Goal: Transaction & Acquisition: Purchase product/service

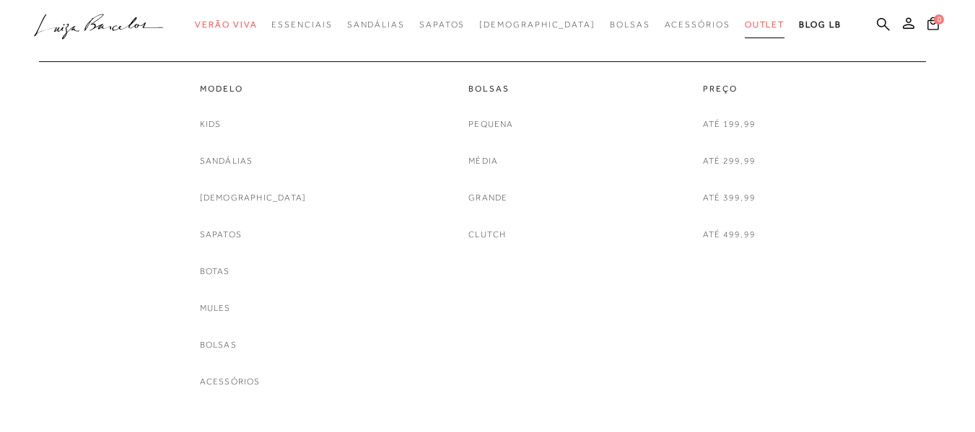
click at [744, 25] on span "Outlet" at bounding box center [764, 24] width 40 height 10
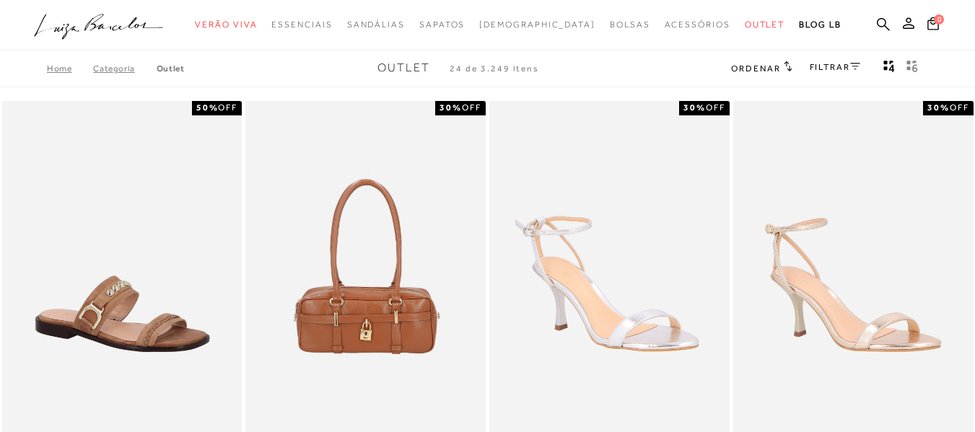
click at [827, 66] on link "FILTRAR" at bounding box center [834, 67] width 50 height 10
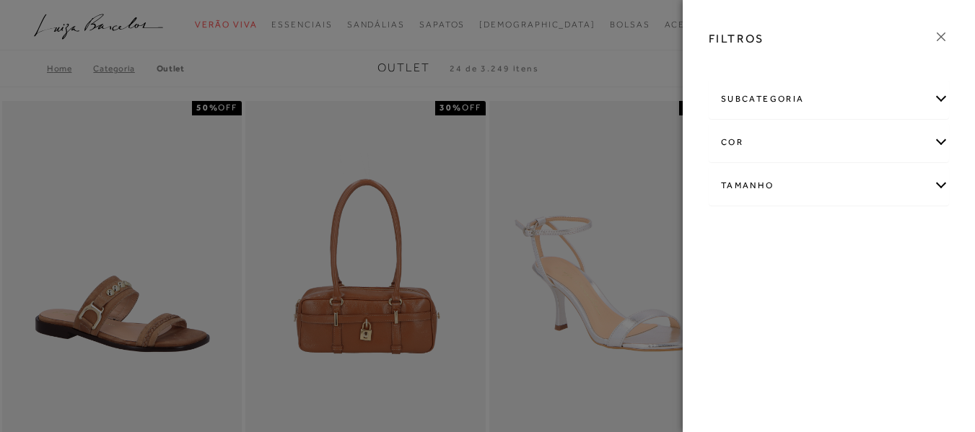
click at [774, 142] on div "cor" at bounding box center [828, 142] width 239 height 38
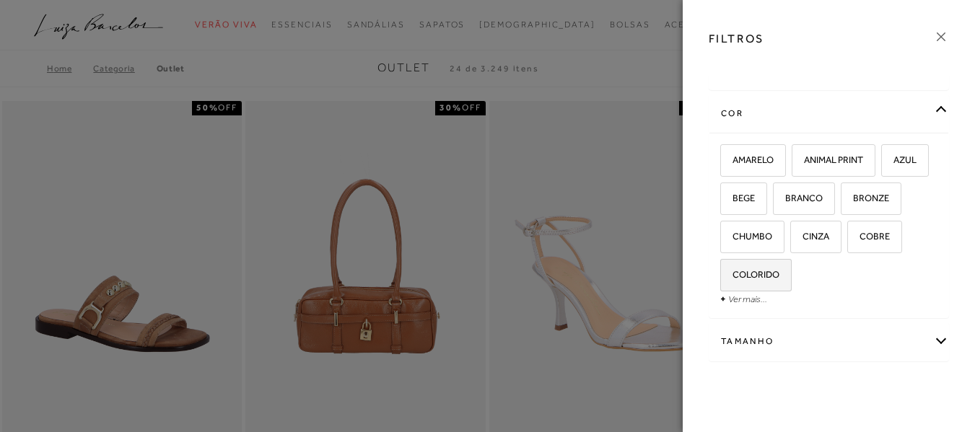
scroll to position [52, 0]
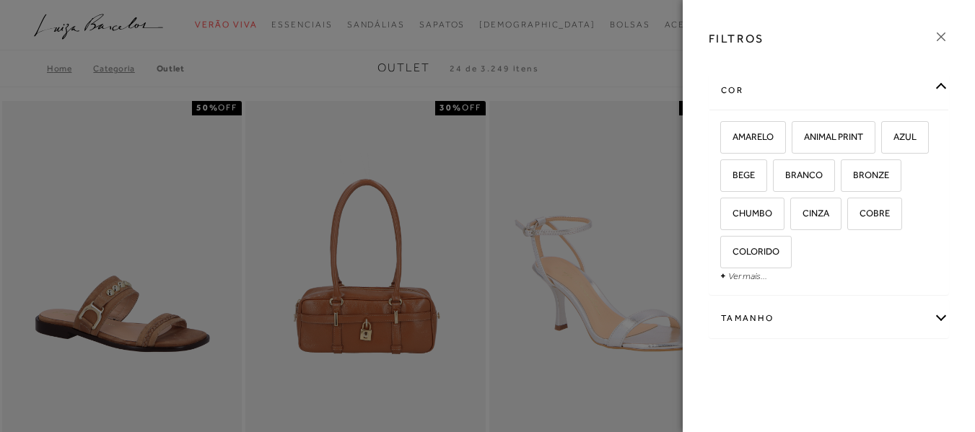
click at [777, 317] on div "Tamanho" at bounding box center [828, 318] width 239 height 38
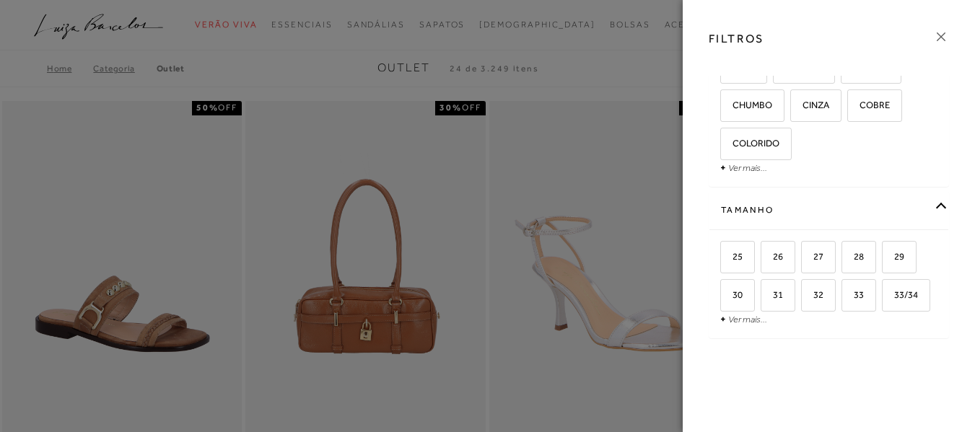
scroll to position [198, 0]
click at [738, 320] on link "Ver mais..." at bounding box center [747, 319] width 39 height 11
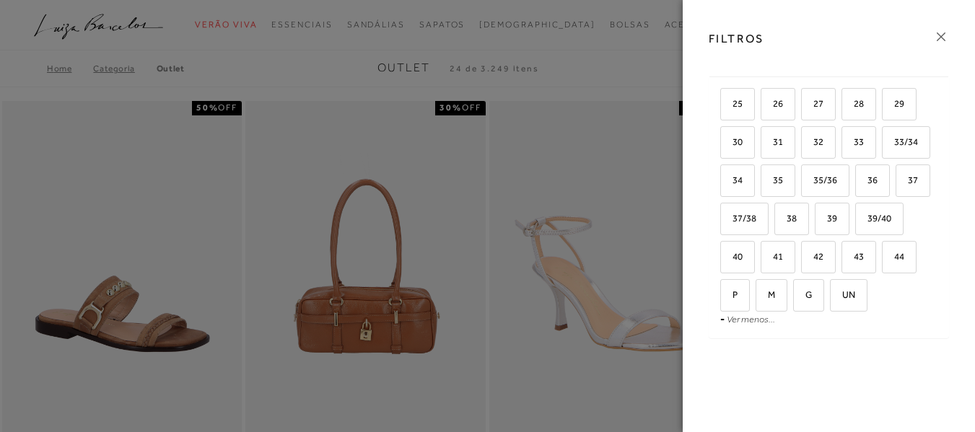
scroll to position [351, 0]
click at [742, 251] on span "40" at bounding box center [731, 256] width 21 height 11
click at [732, 252] on input "40" at bounding box center [725, 259] width 14 height 14
checkbox input "true"
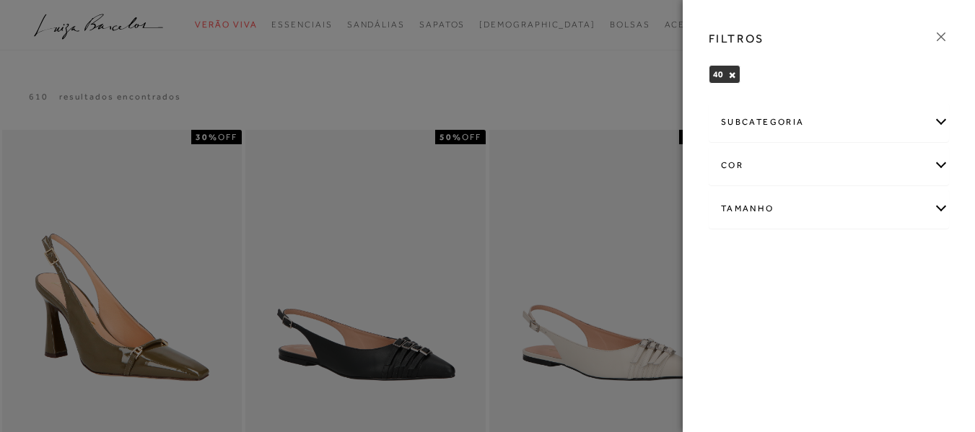
click at [206, 32] on div at bounding box center [487, 216] width 975 height 432
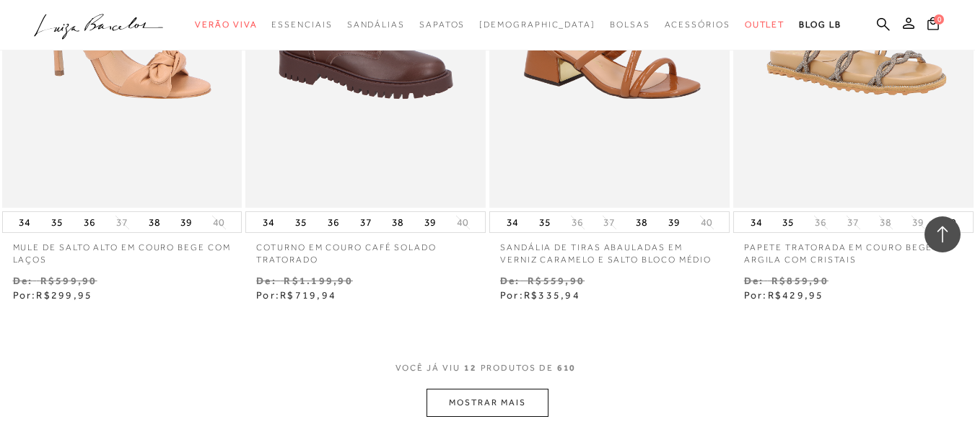
scroll to position [1226, 0]
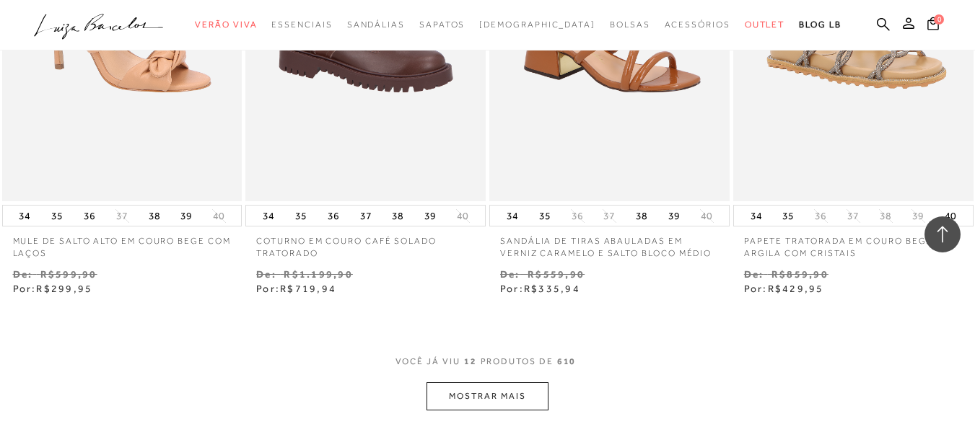
click at [512, 399] on button "MOSTRAR MAIS" at bounding box center [486, 396] width 121 height 28
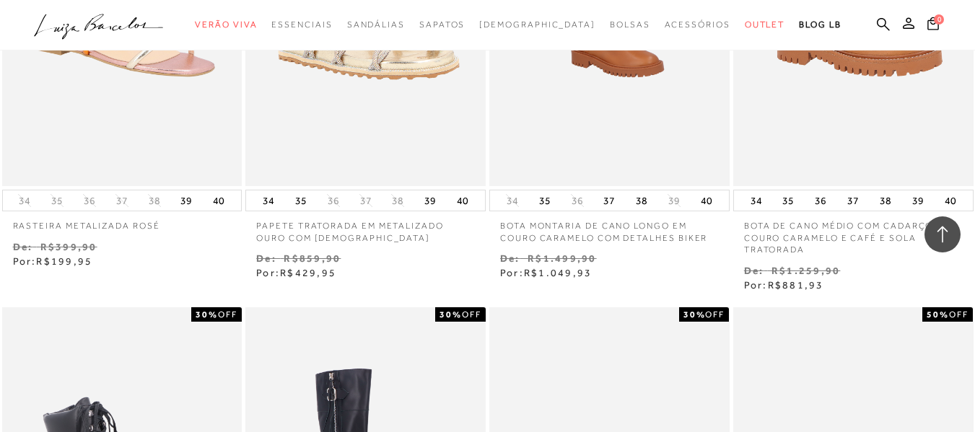
scroll to position [2092, 0]
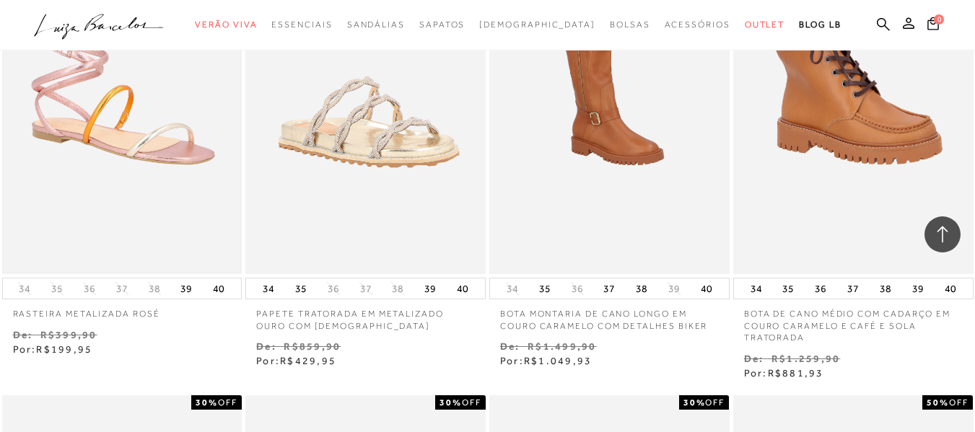
click at [146, 123] on img at bounding box center [122, 94] width 237 height 356
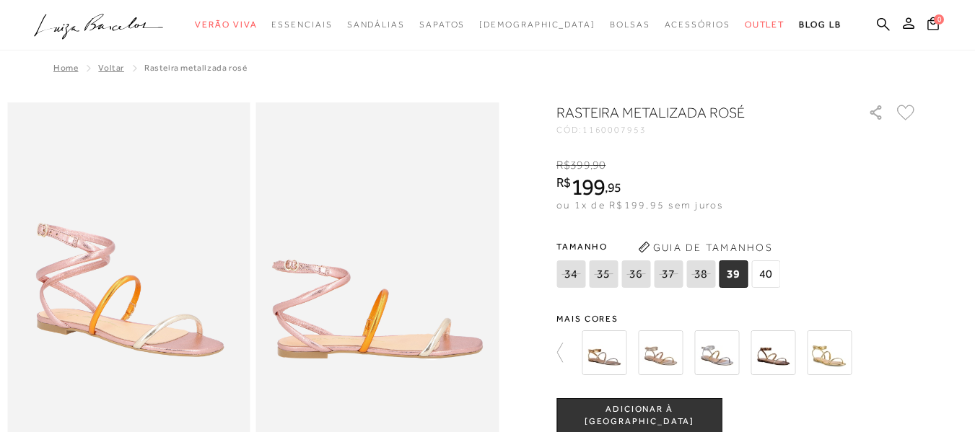
drag, startPoint x: 770, startPoint y: 275, endPoint x: 724, endPoint y: 397, distance: 131.0
click at [770, 275] on span "40" at bounding box center [765, 273] width 29 height 27
click at [659, 416] on span "ADICIONAR À [GEOGRAPHIC_DATA]" at bounding box center [639, 415] width 164 height 25
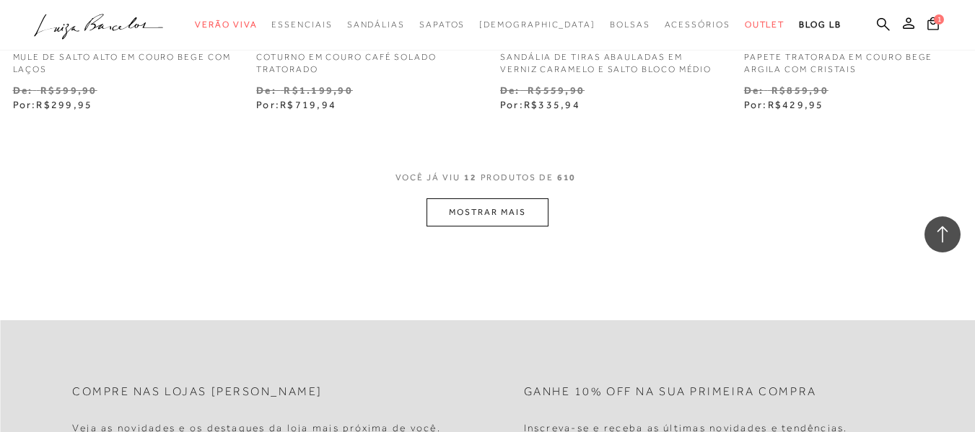
scroll to position [1443, 0]
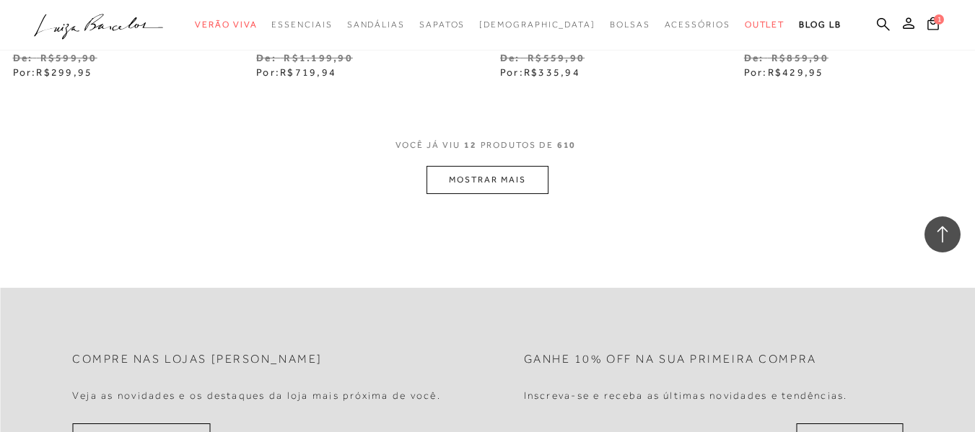
click at [470, 181] on button "MOSTRAR MAIS" at bounding box center [486, 180] width 121 height 28
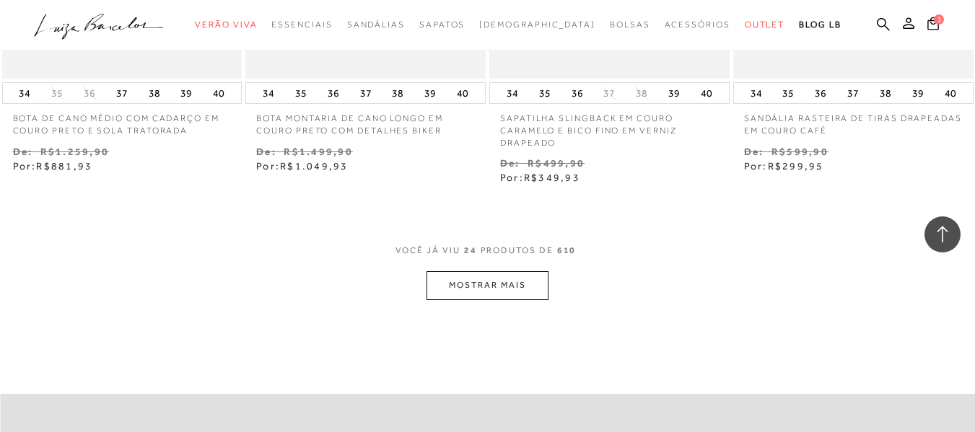
scroll to position [2813, 0]
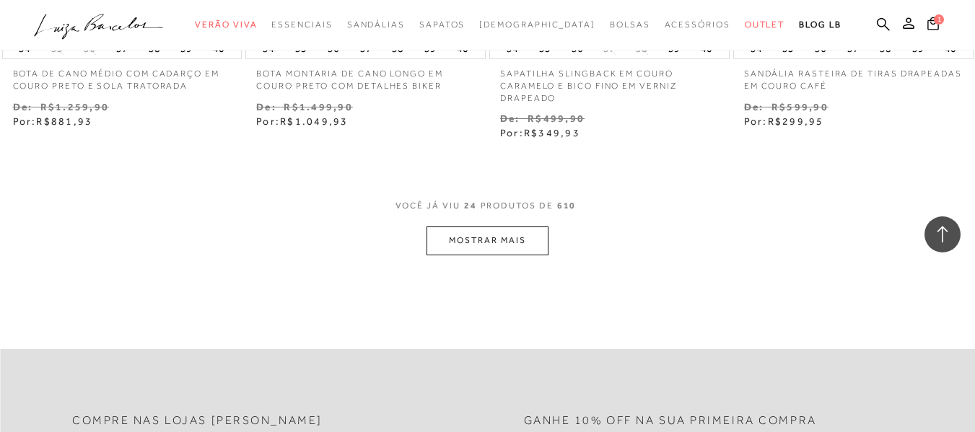
click at [498, 238] on button "MOSTRAR MAIS" at bounding box center [486, 241] width 121 height 28
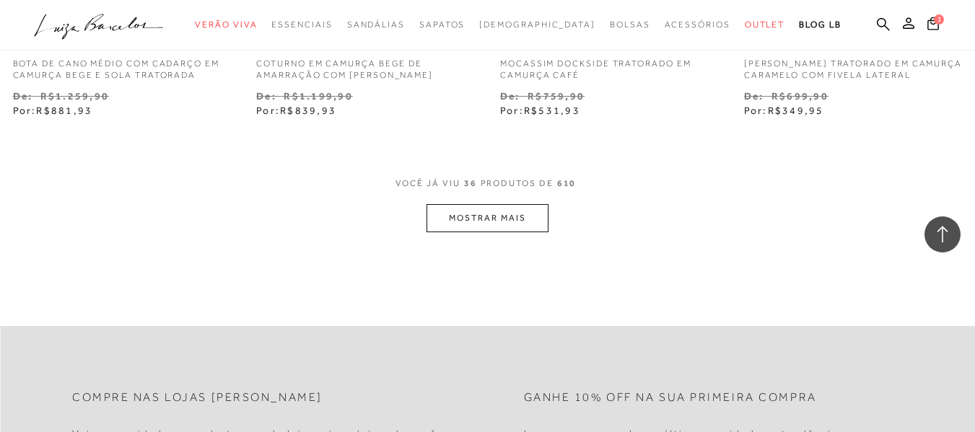
scroll to position [4256, 0]
click at [470, 217] on button "MOSTRAR MAIS" at bounding box center [486, 217] width 121 height 28
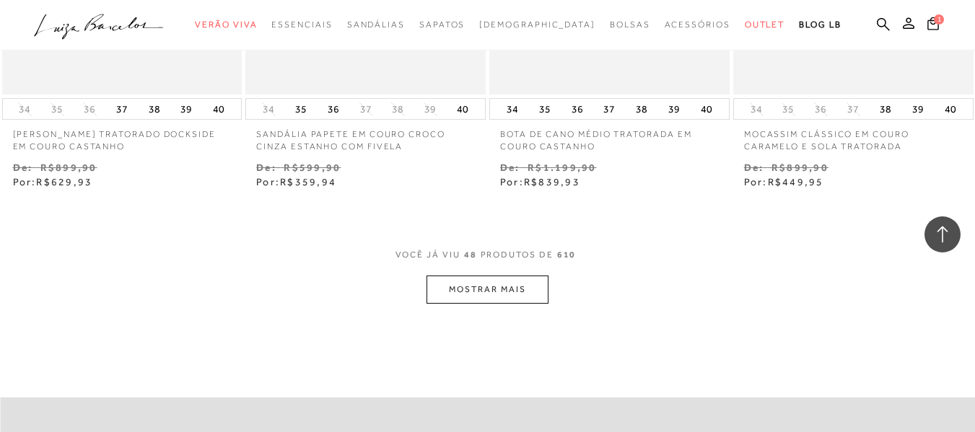
scroll to position [5627, 0]
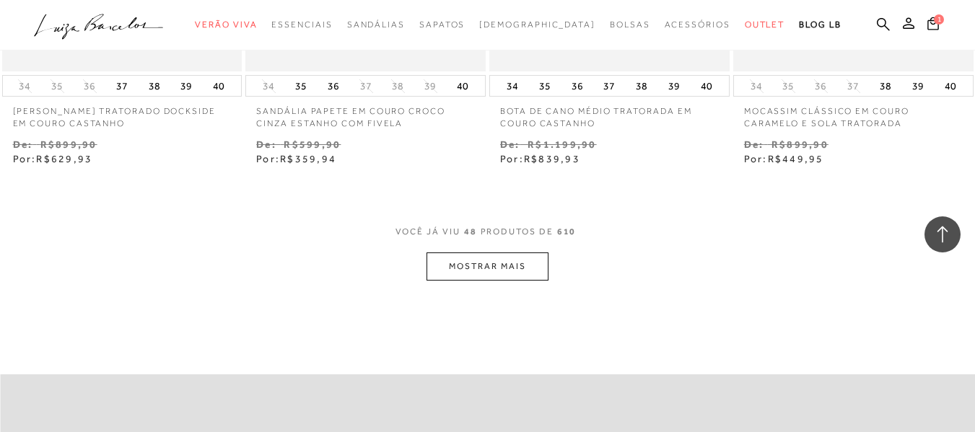
click at [505, 267] on button "MOSTRAR MAIS" at bounding box center [486, 266] width 121 height 28
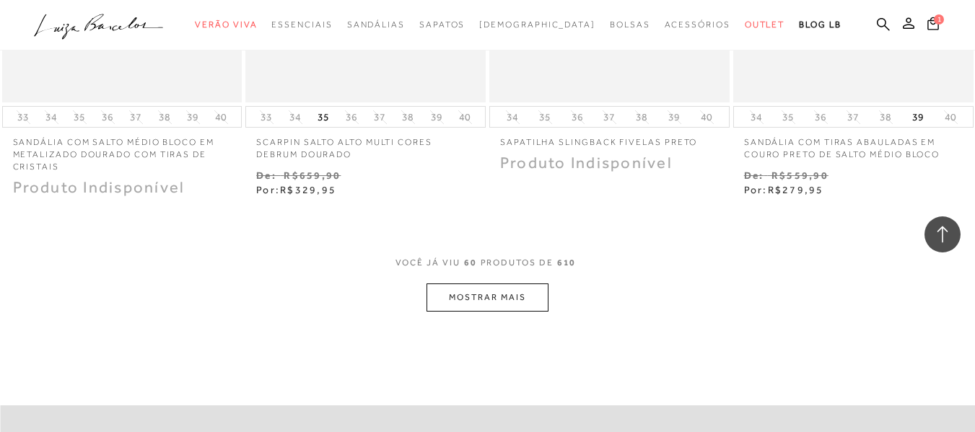
scroll to position [6997, 0]
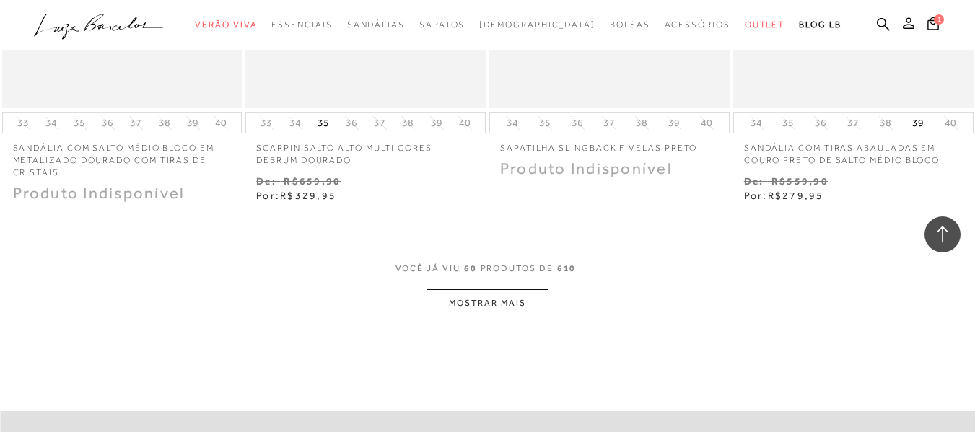
click at [489, 299] on button "MOSTRAR MAIS" at bounding box center [486, 303] width 121 height 28
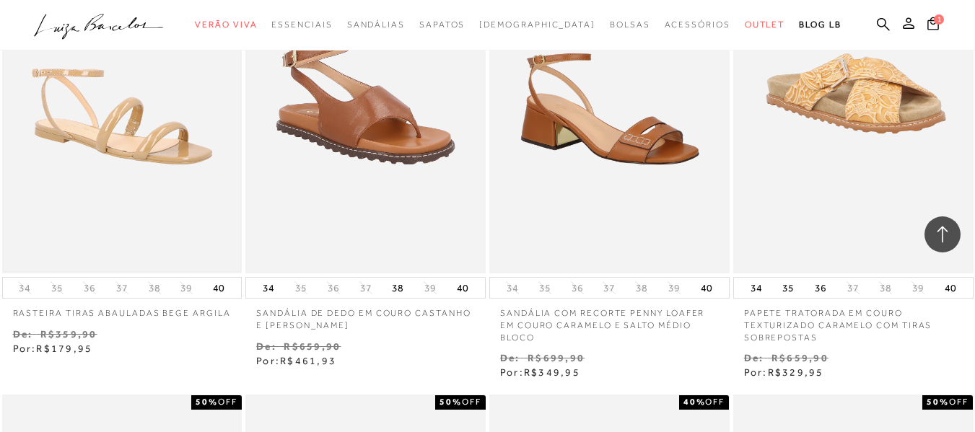
scroll to position [3030, 0]
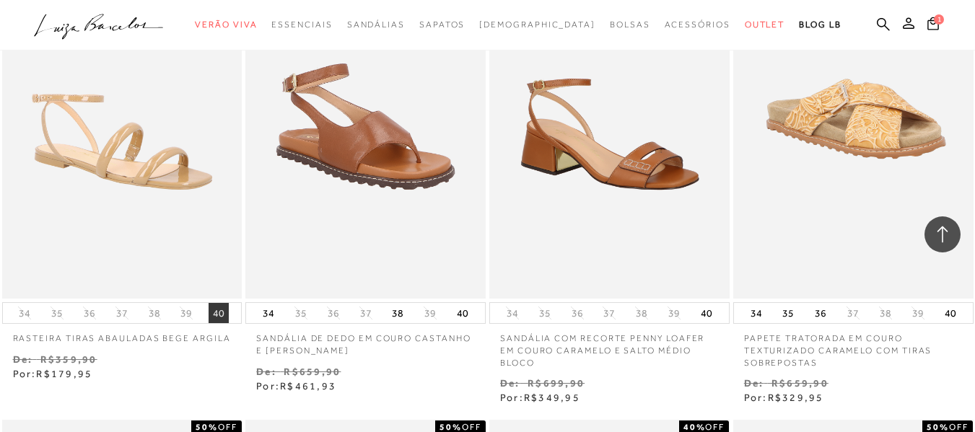
click at [218, 311] on button "40" at bounding box center [218, 313] width 20 height 20
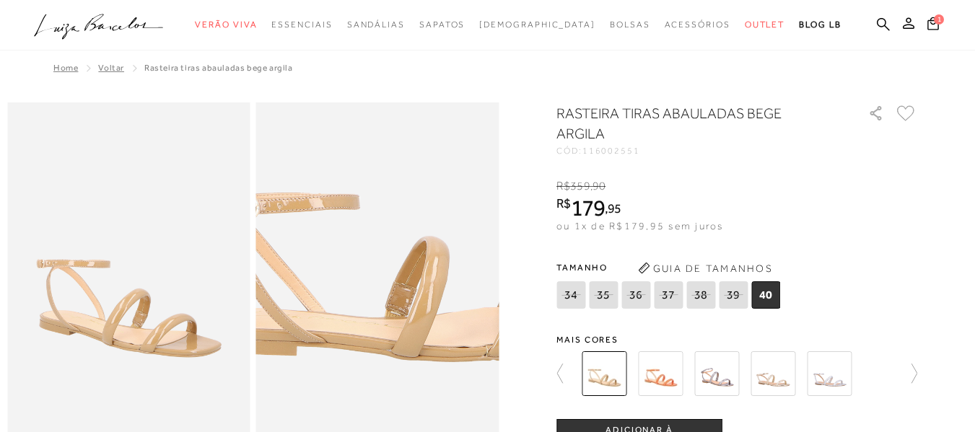
scroll to position [72, 0]
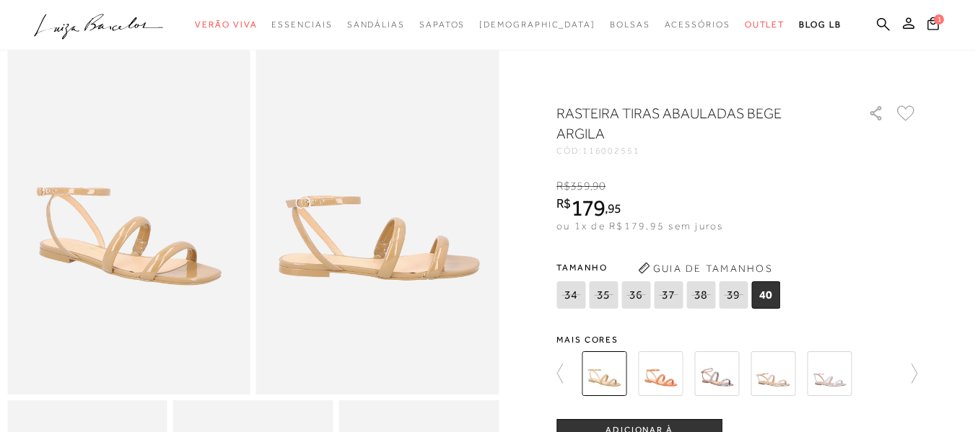
click at [771, 298] on span "40" at bounding box center [765, 294] width 29 height 27
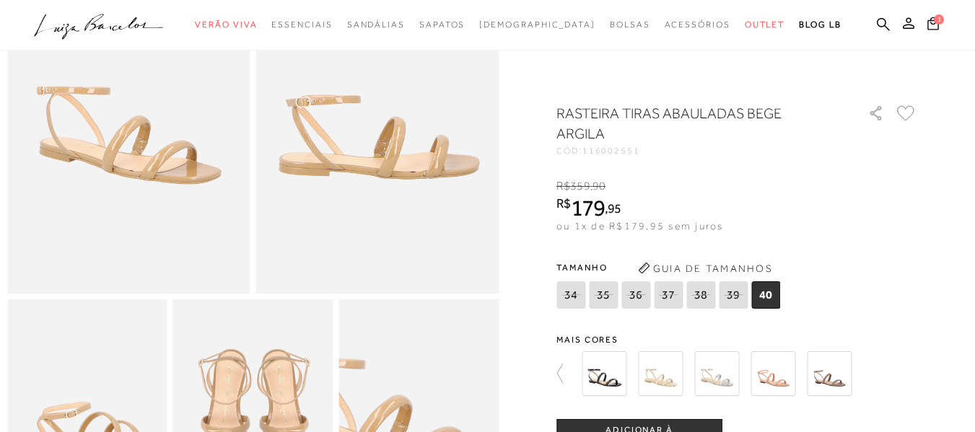
scroll to position [361, 0]
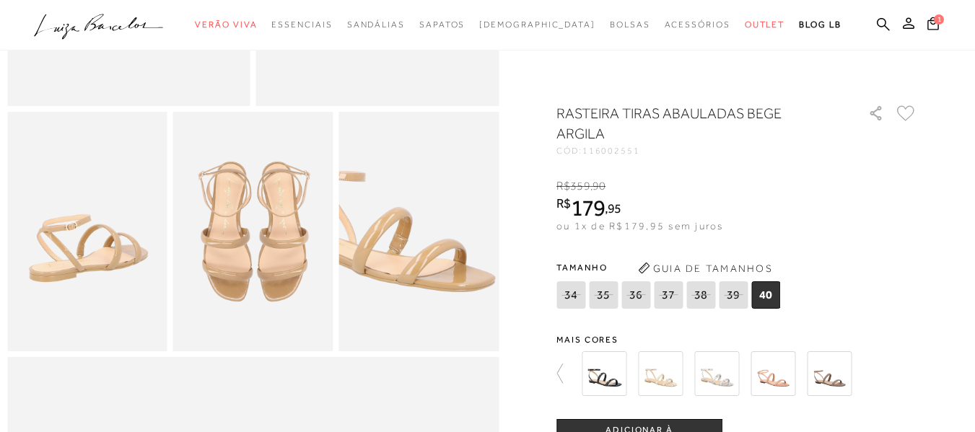
click at [635, 424] on button "ADICIONAR À [GEOGRAPHIC_DATA]" at bounding box center [639, 436] width 166 height 35
